Goal: Navigation & Orientation: Find specific page/section

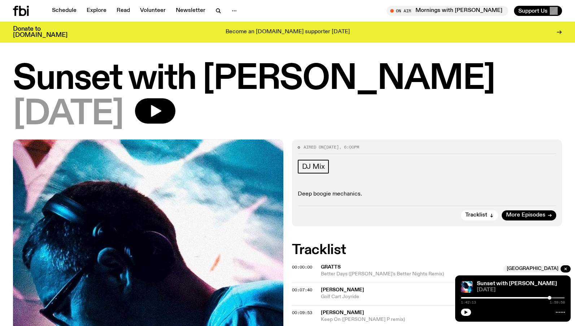
scroll to position [138, 0]
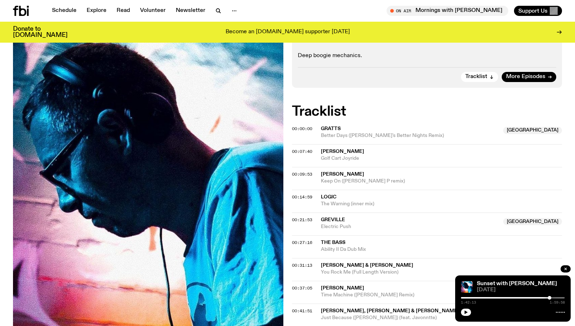
drag, startPoint x: 467, startPoint y: 311, endPoint x: 453, endPoint y: 313, distance: 15.0
click at [466, 311] on icon "button" at bounding box center [466, 312] width 4 height 4
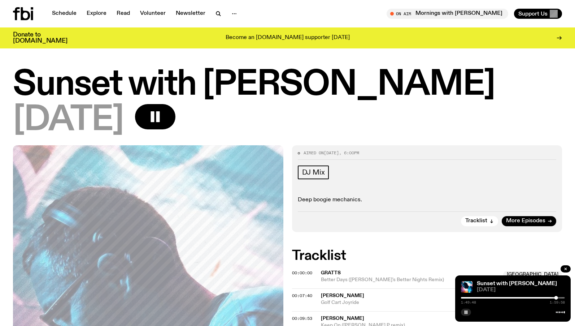
scroll to position [0, 0]
click at [468, 313] on button "button" at bounding box center [466, 311] width 10 height 7
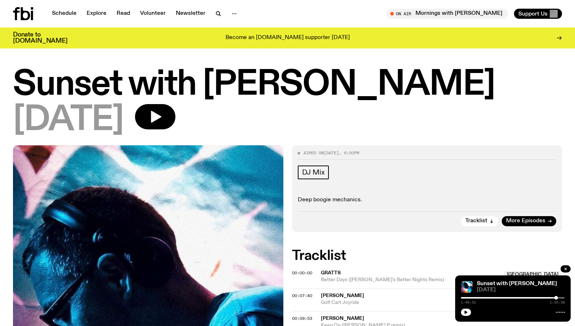
drag, startPoint x: 466, startPoint y: 313, endPoint x: 456, endPoint y: 313, distance: 9.8
click at [466, 313] on icon "button" at bounding box center [466, 312] width 4 height 4
click at [71, 13] on link "Schedule" at bounding box center [64, 14] width 33 height 10
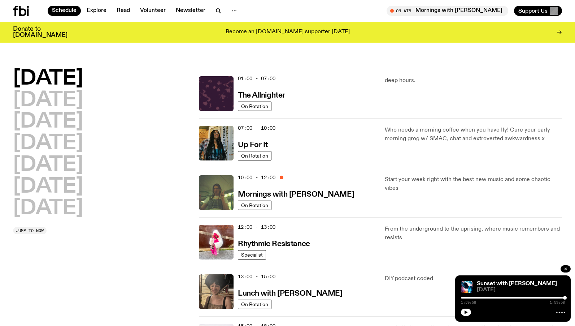
scroll to position [141, 0]
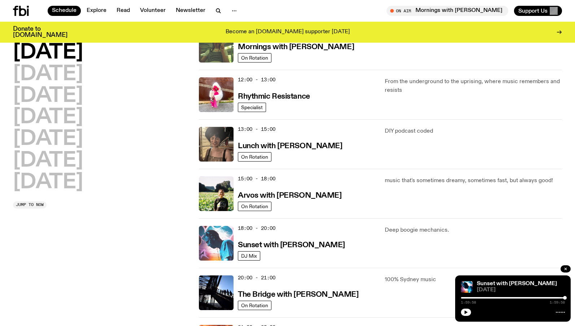
click at [226, 232] on img at bounding box center [216, 243] width 35 height 35
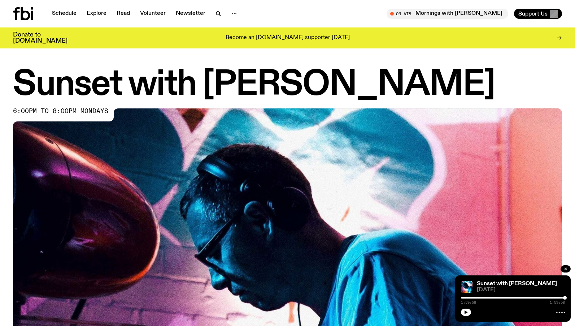
scroll to position [337, 0]
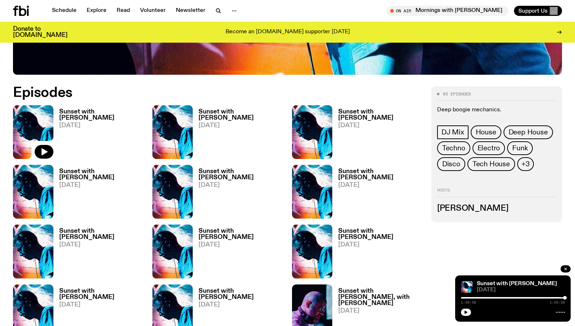
click at [123, 171] on h3 "Sunset with [PERSON_NAME]" at bounding box center [101, 174] width 84 height 12
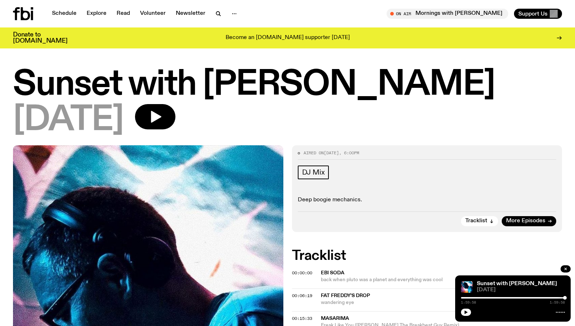
scroll to position [61, 0]
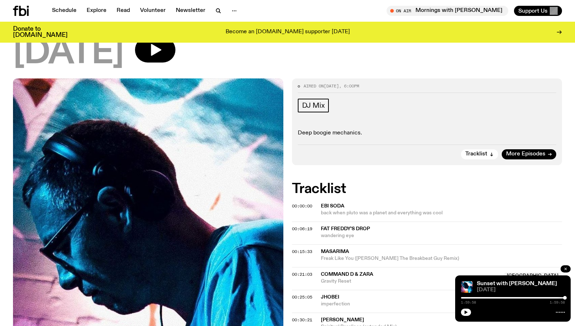
click at [563, 267] on button "button" at bounding box center [566, 268] width 10 height 7
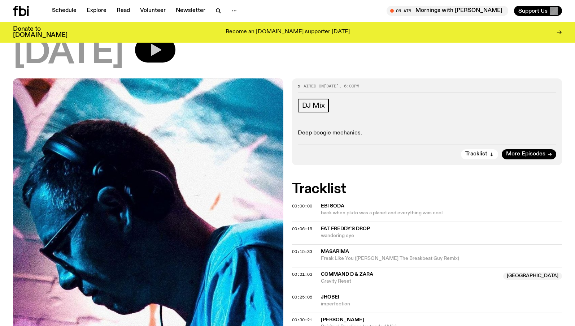
click at [161, 51] on icon "button" at bounding box center [156, 50] width 10 height 12
